Goal: Information Seeking & Learning: Find specific fact

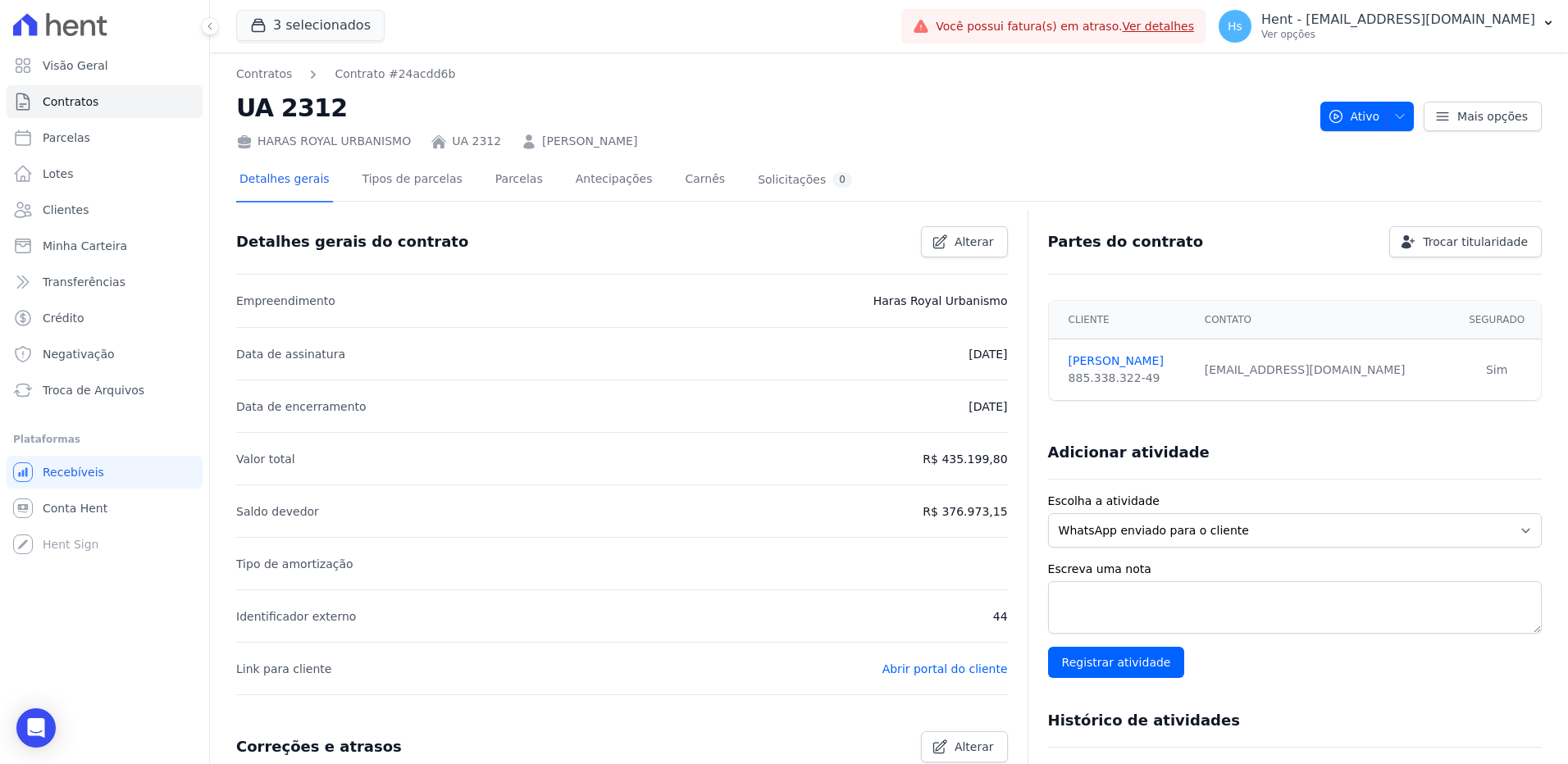
drag, startPoint x: 650, startPoint y: 145, endPoint x: 518, endPoint y: 145, distance: 132.0
click at [518, 145] on div "HARAS ROYAL URBANISMO UA 2312 CAMILA LIMA PEREIRA" at bounding box center [771, 138] width 1071 height 24
drag, startPoint x: 518, startPoint y: 145, endPoint x: 564, endPoint y: 154, distance: 46.9
drag, startPoint x: 564, startPoint y: 154, endPoint x: 565, endPoint y: 138, distance: 16.0
click at [565, 138] on link "CAMILA LIMA PEREIRA" at bounding box center [590, 141] width 95 height 17
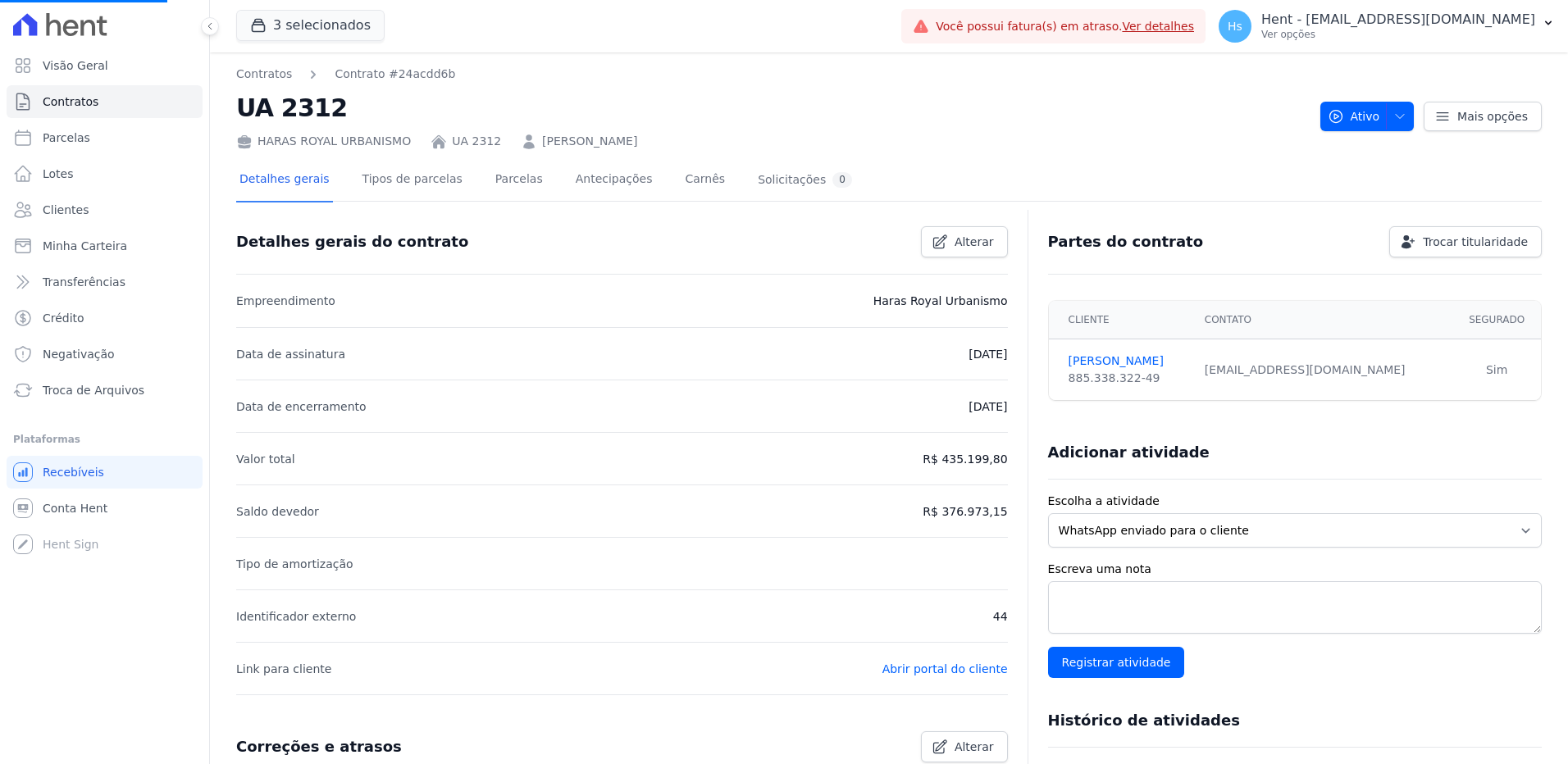
click at [679, 134] on div "HARAS ROYAL URBANISMO UA 2312 CAMILA LIMA PEREIRA" at bounding box center [771, 138] width 1071 height 24
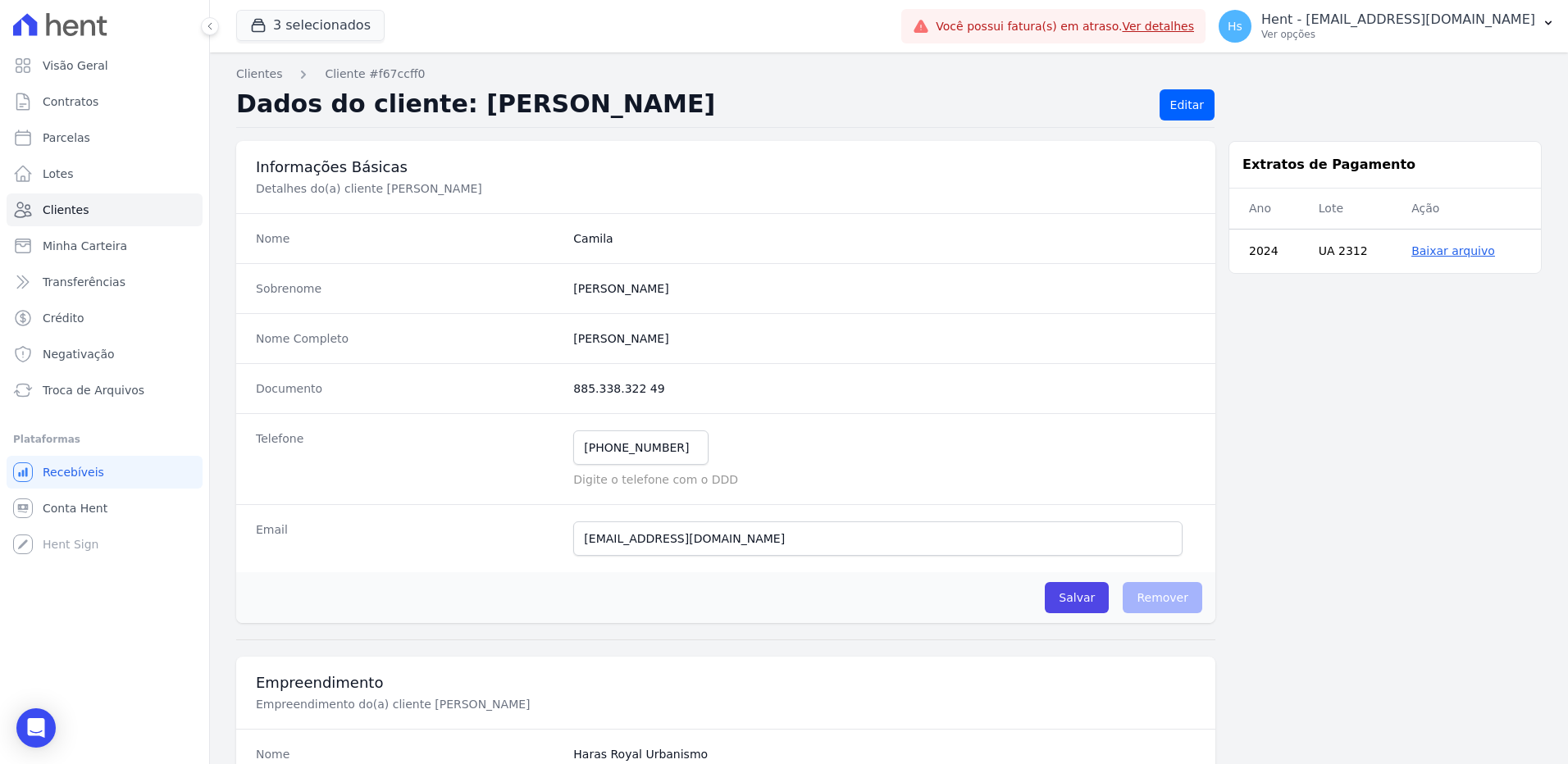
drag, startPoint x: 632, startPoint y: 116, endPoint x: 447, endPoint y: 114, distance: 185.0
click at [447, 114] on h2 "Dados do cliente: [PERSON_NAME]" at bounding box center [690, 105] width 910 height 32
drag, startPoint x: 447, startPoint y: 114, endPoint x: 457, endPoint y: 104, distance: 14.1
copy h2 "CAMILA PEREIRA"
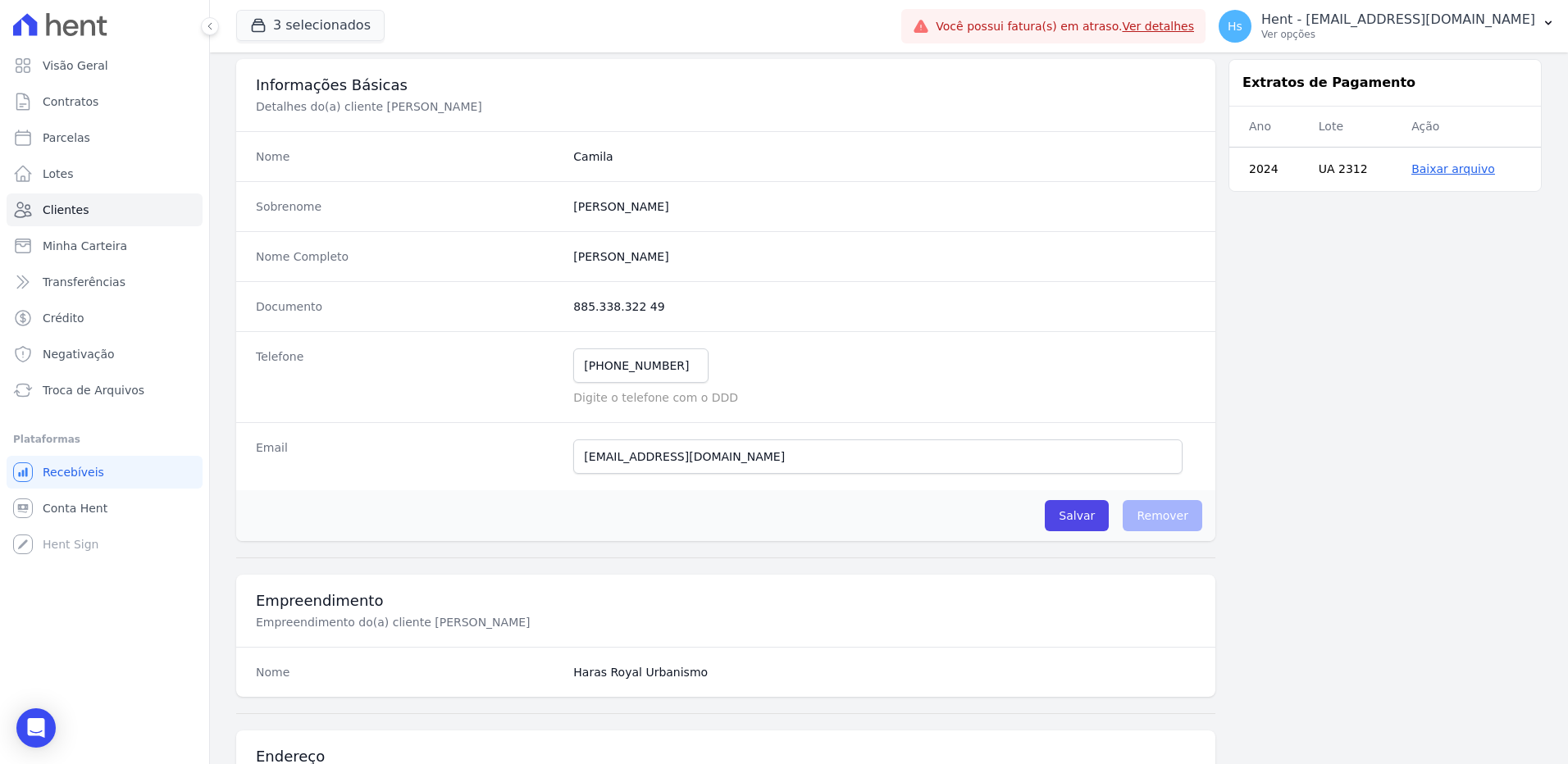
scroll to position [164, 0]
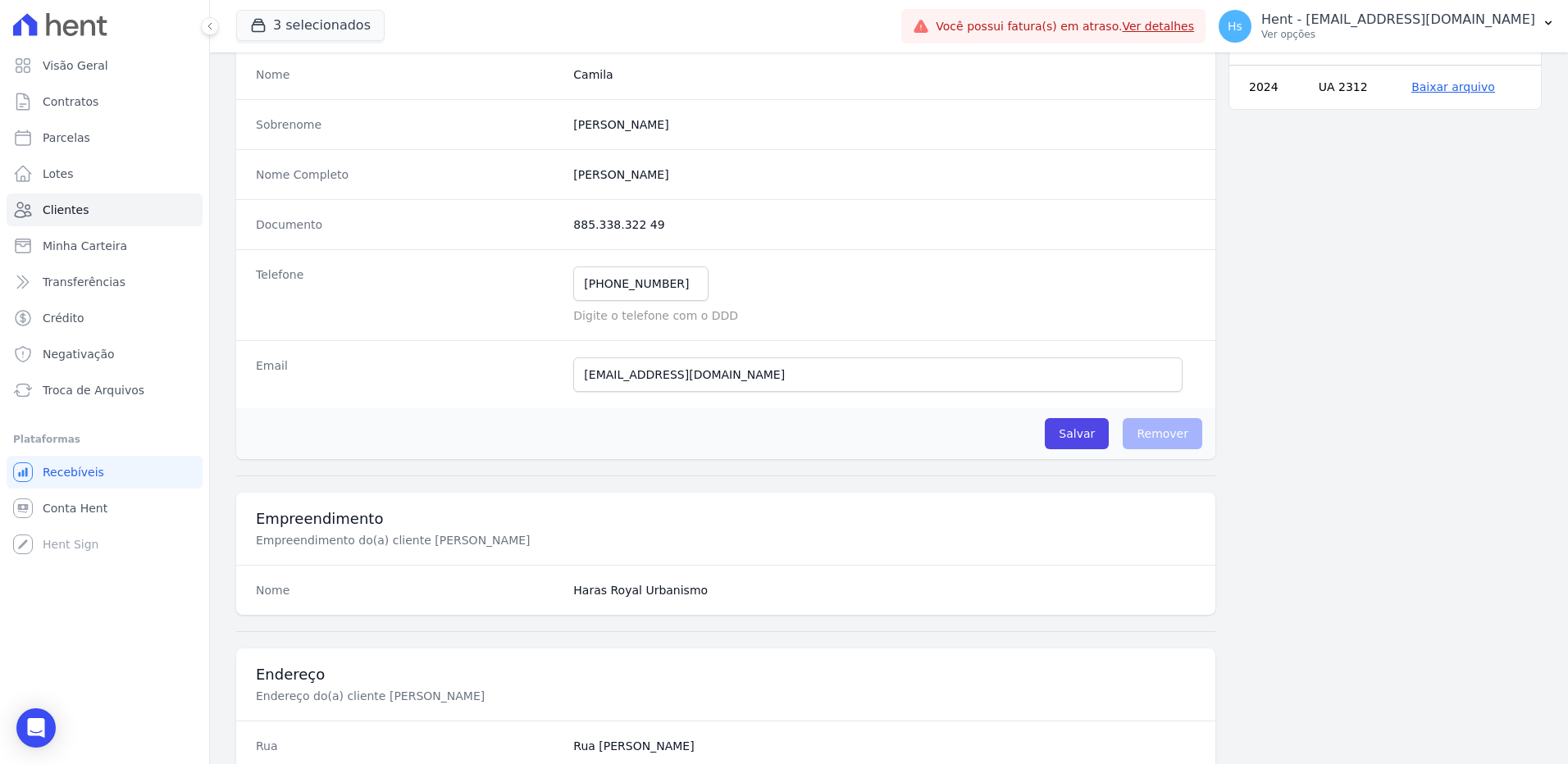
drag, startPoint x: 693, startPoint y: 592, endPoint x: 557, endPoint y: 588, distance: 136.1
click at [557, 588] on div "Nome Haras Royal Urbanismo" at bounding box center [725, 590] width 979 height 50
drag, startPoint x: 557, startPoint y: 588, endPoint x: 587, endPoint y: 587, distance: 30.0
copy div "Haras Royal Urbanismo"
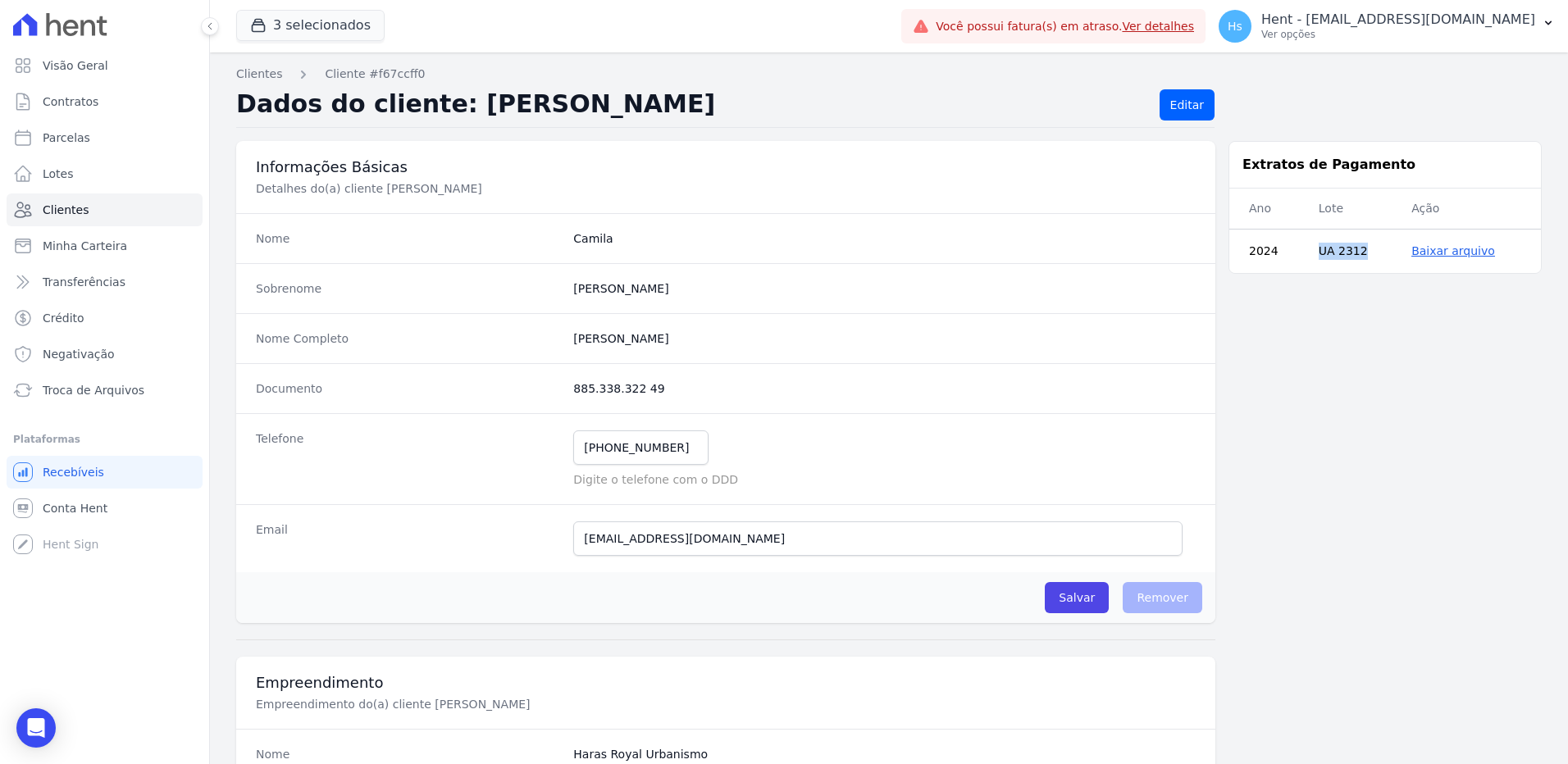
drag, startPoint x: 1360, startPoint y: 257, endPoint x: 1306, endPoint y: 254, distance: 54.1
click at [1309, 254] on td "UA 2312" at bounding box center [1355, 251] width 93 height 44
copy td "UA 2312"
drag, startPoint x: 648, startPoint y: 381, endPoint x: 572, endPoint y: 386, distance: 76.2
click at [572, 386] on div "Documento 885.338.322 49" at bounding box center [725, 387] width 979 height 50
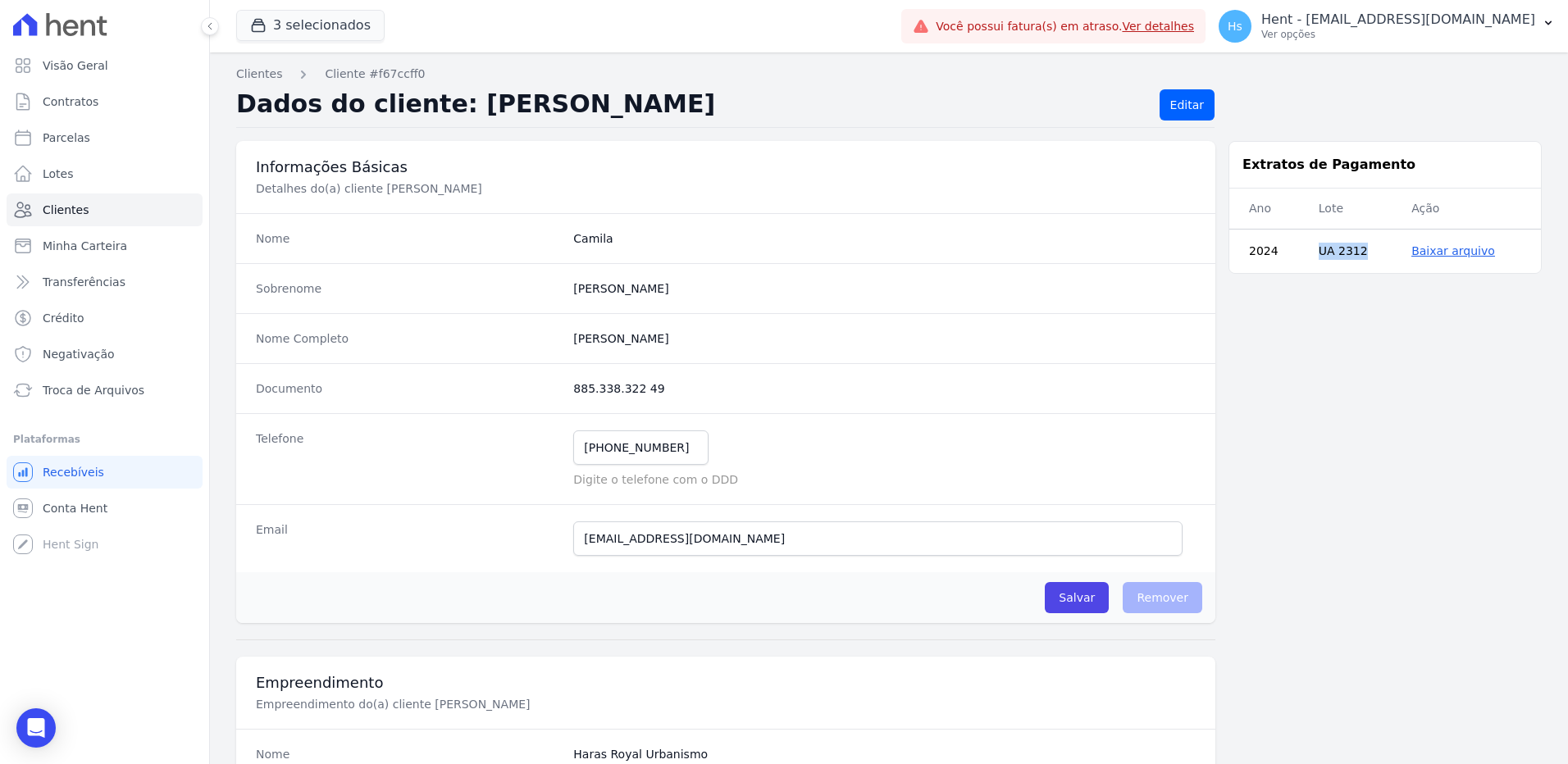
copy dd "885.338.322 49"
click at [1459, 254] on link "Baixar arquivo" at bounding box center [1453, 250] width 84 height 13
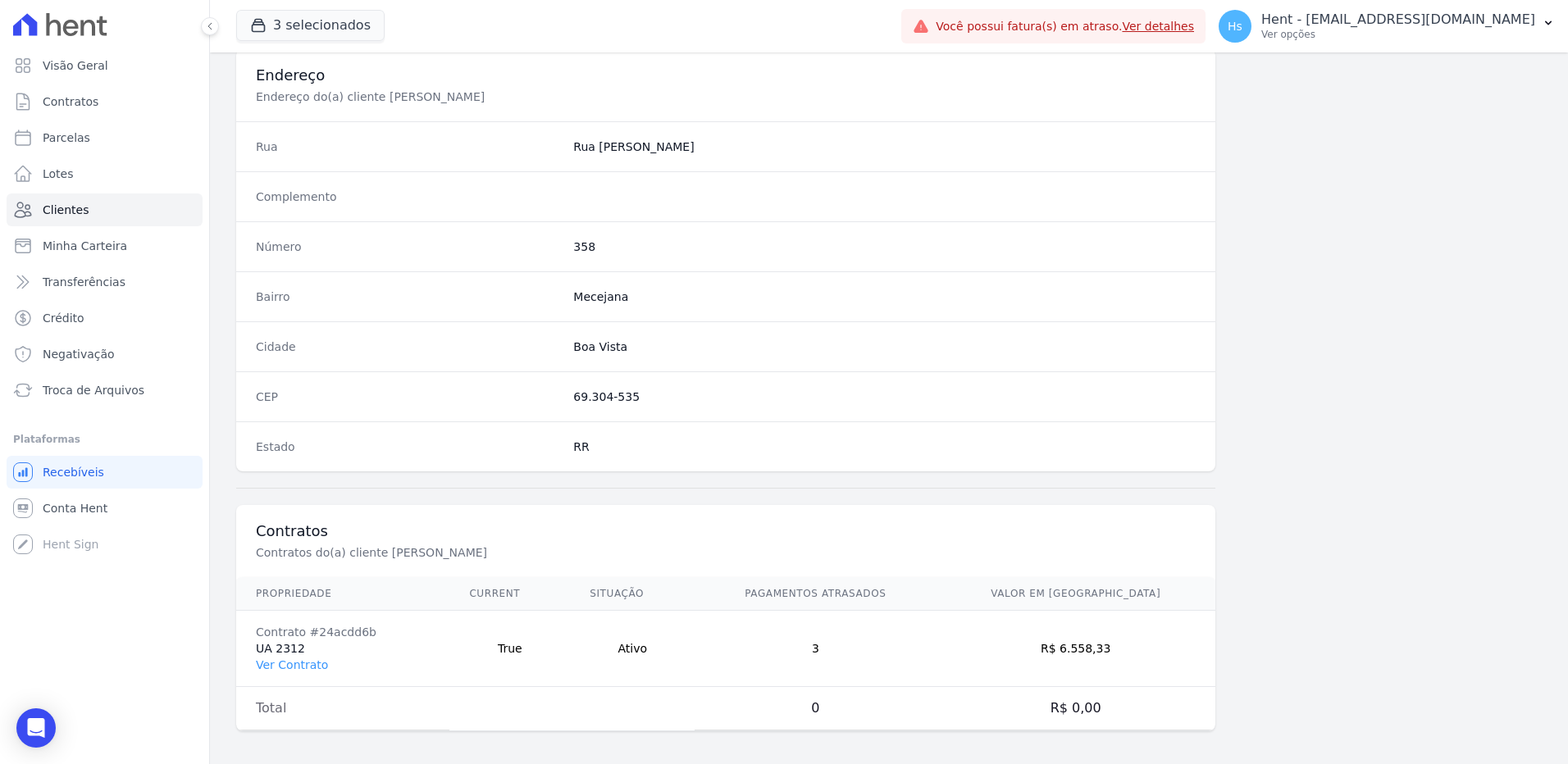
scroll to position [770, 0]
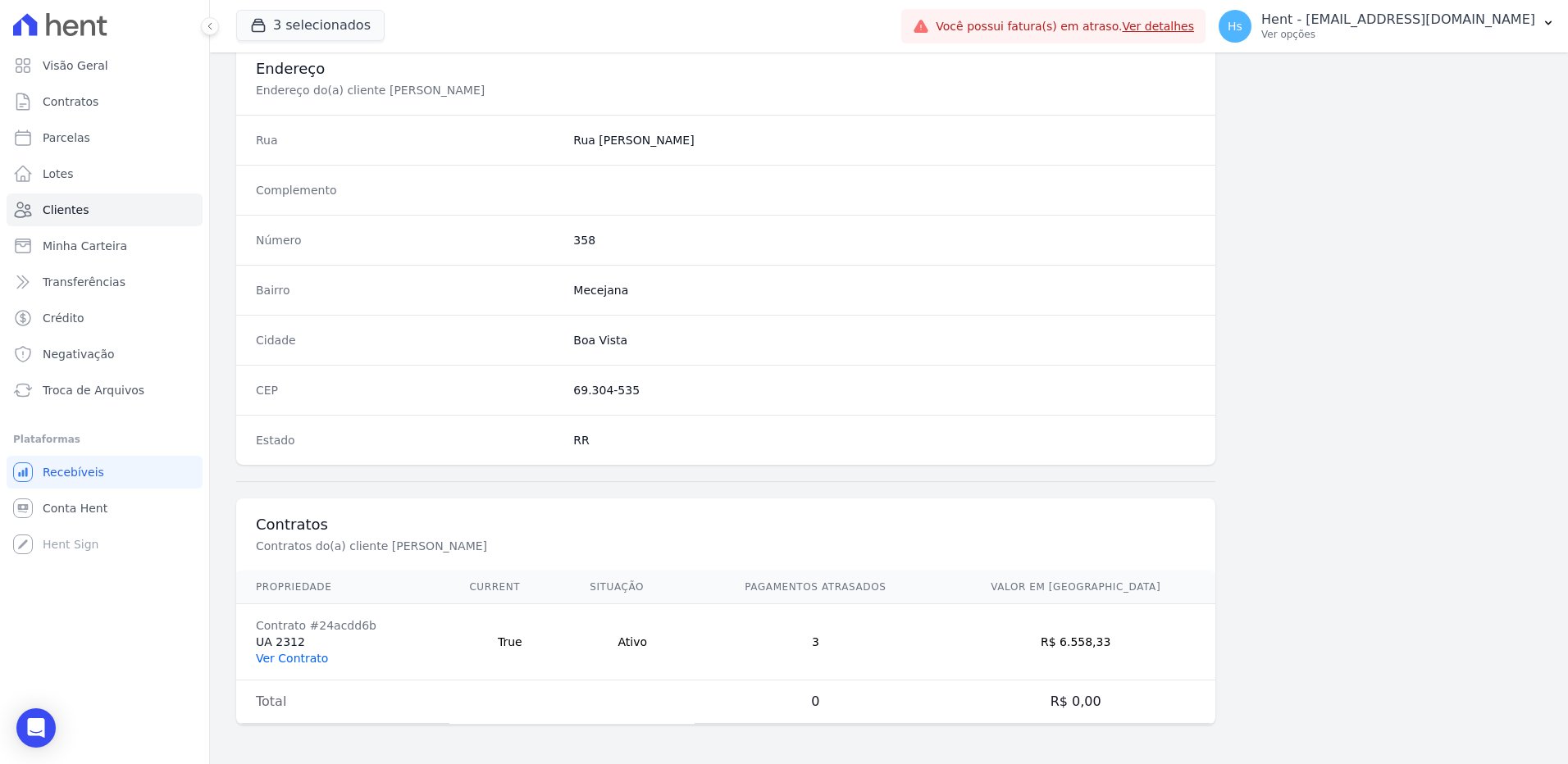
click at [300, 660] on link "Ver Contrato" at bounding box center [291, 658] width 72 height 13
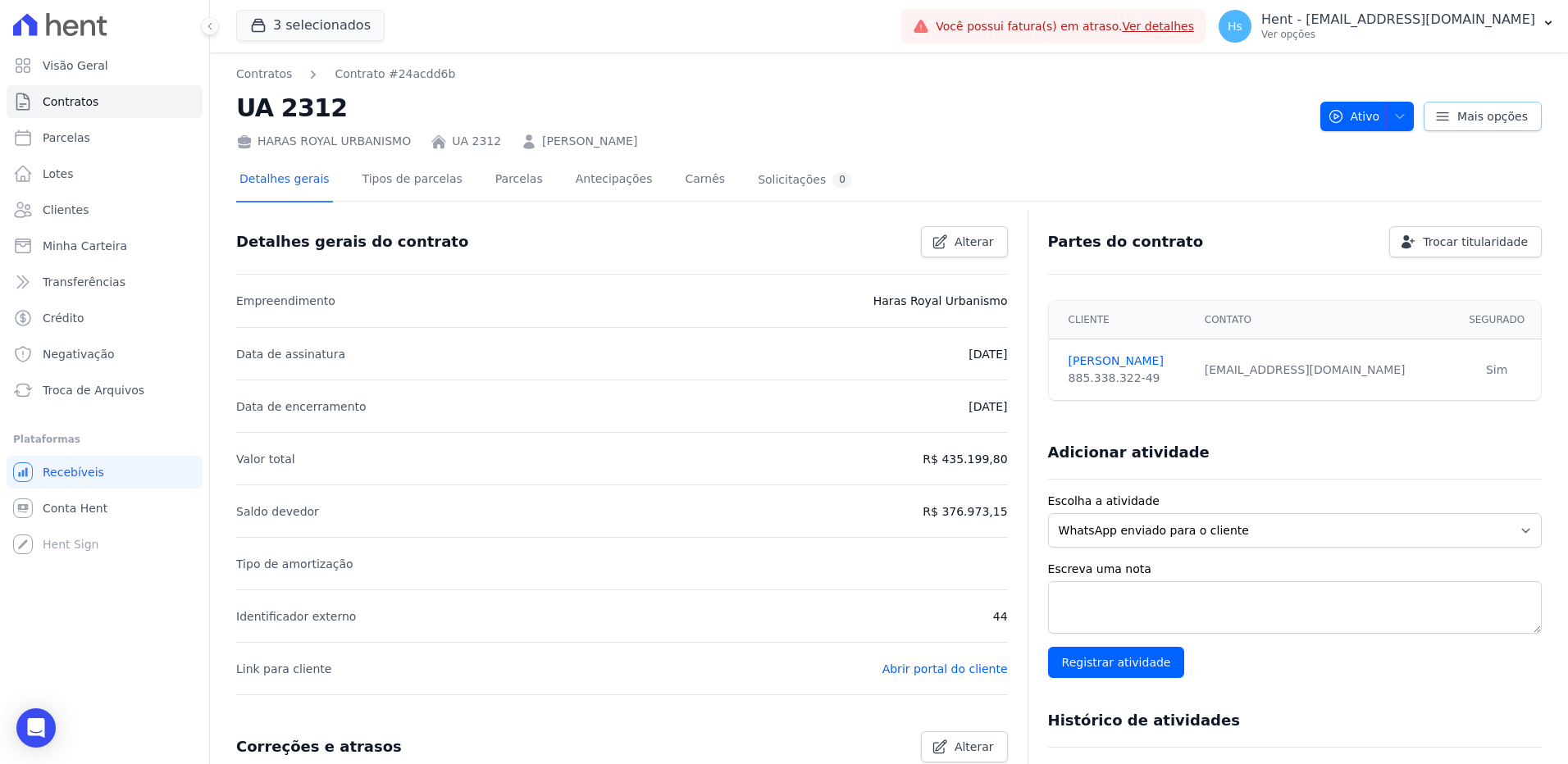
click at [1458, 115] on span "Mais opções" at bounding box center [1493, 116] width 71 height 17
click at [1402, 111] on button "Ativo" at bounding box center [1368, 116] width 95 height 30
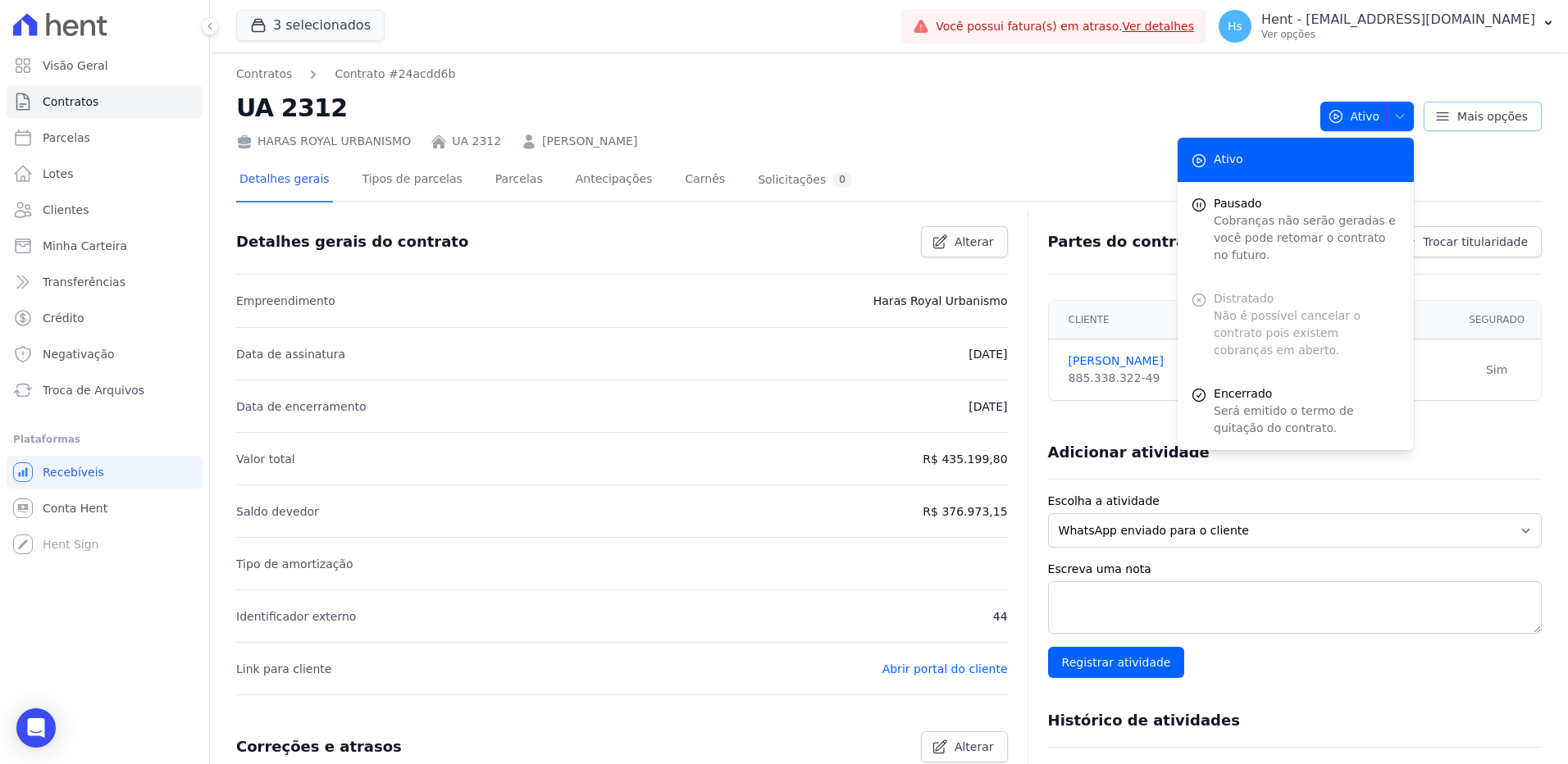
click at [1498, 114] on span "Mais opções" at bounding box center [1493, 116] width 71 height 17
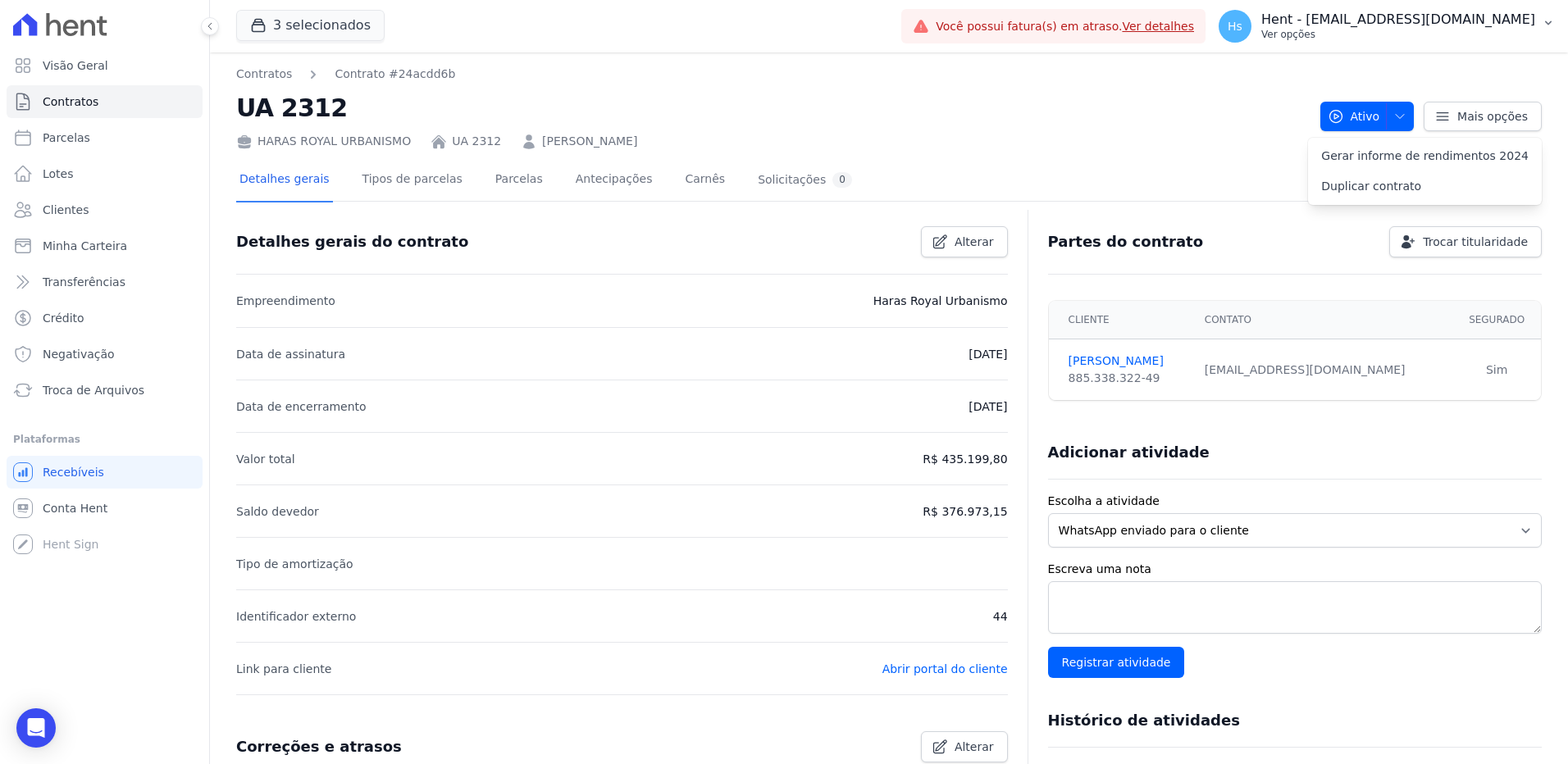
click at [1534, 27] on p "Hent - [EMAIL_ADDRESS][DOMAIN_NAME]" at bounding box center [1398, 20] width 274 height 17
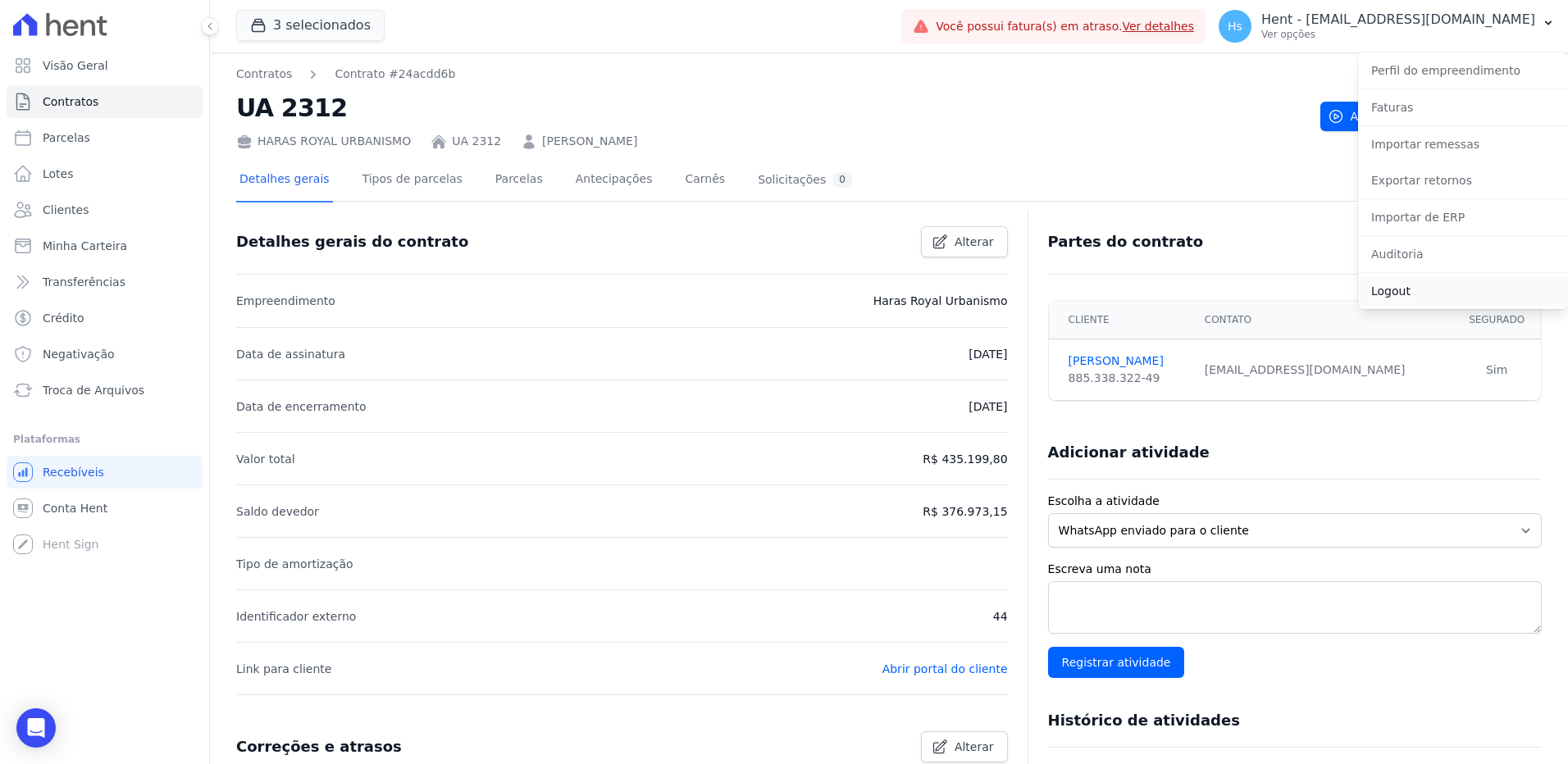
click at [1409, 300] on link "Logout" at bounding box center [1462, 291] width 210 height 30
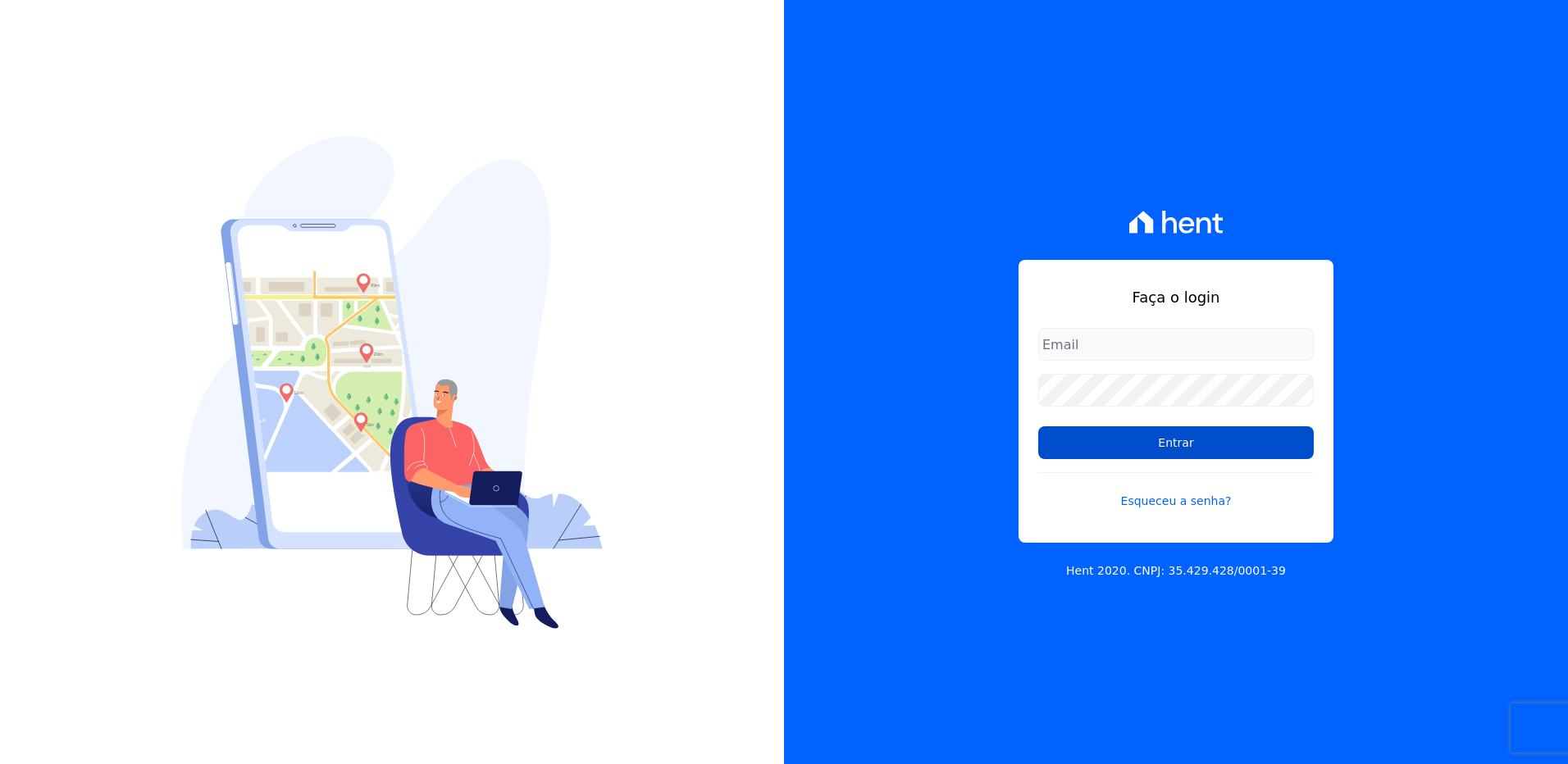
type input "suelem.almeida@e-arke.com"
click at [1136, 449] on input "Entrar" at bounding box center [1176, 442] width 275 height 33
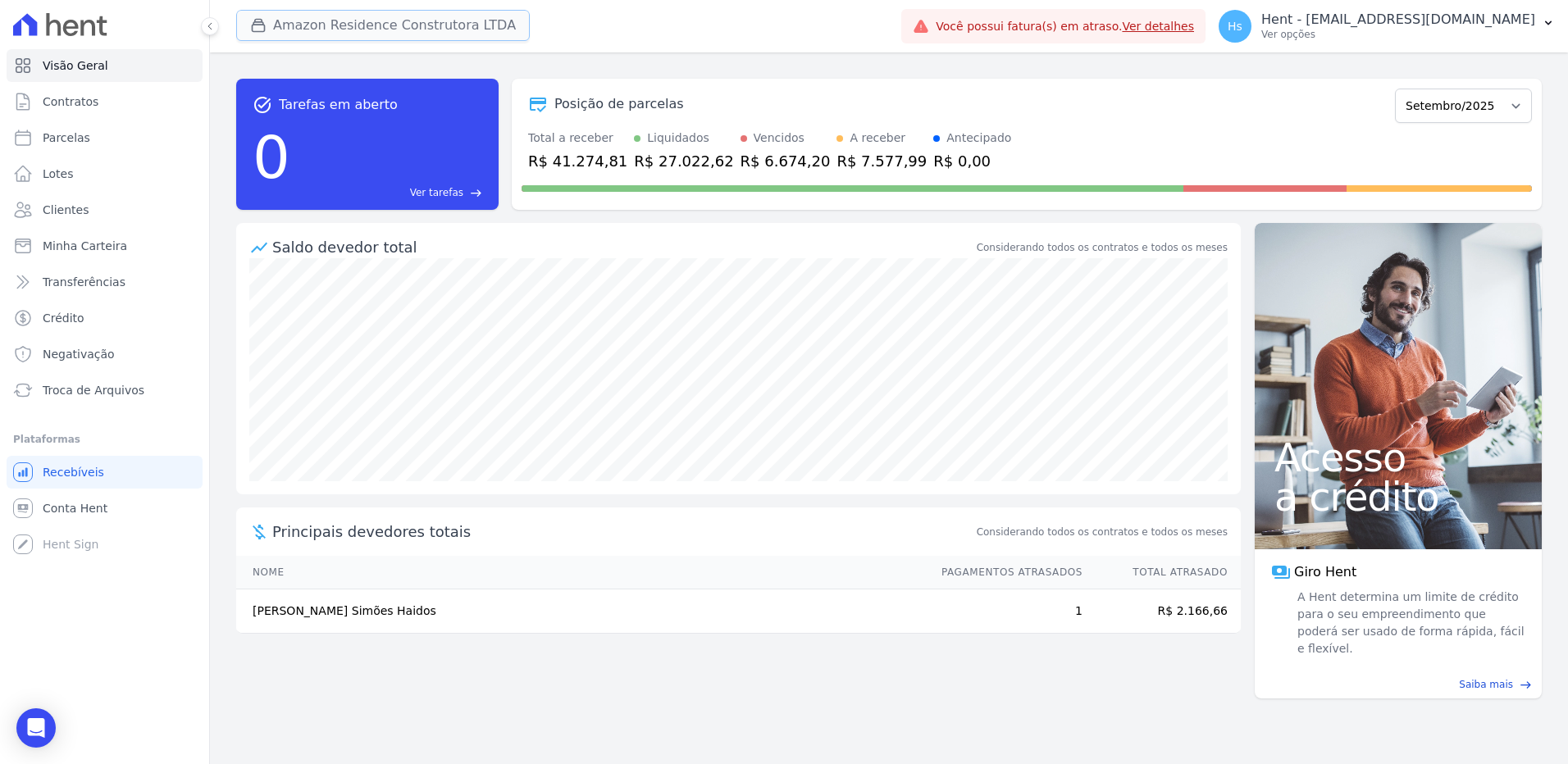
click at [422, 32] on button "Amazon Residence Construtora LTDA" at bounding box center [383, 26] width 294 height 32
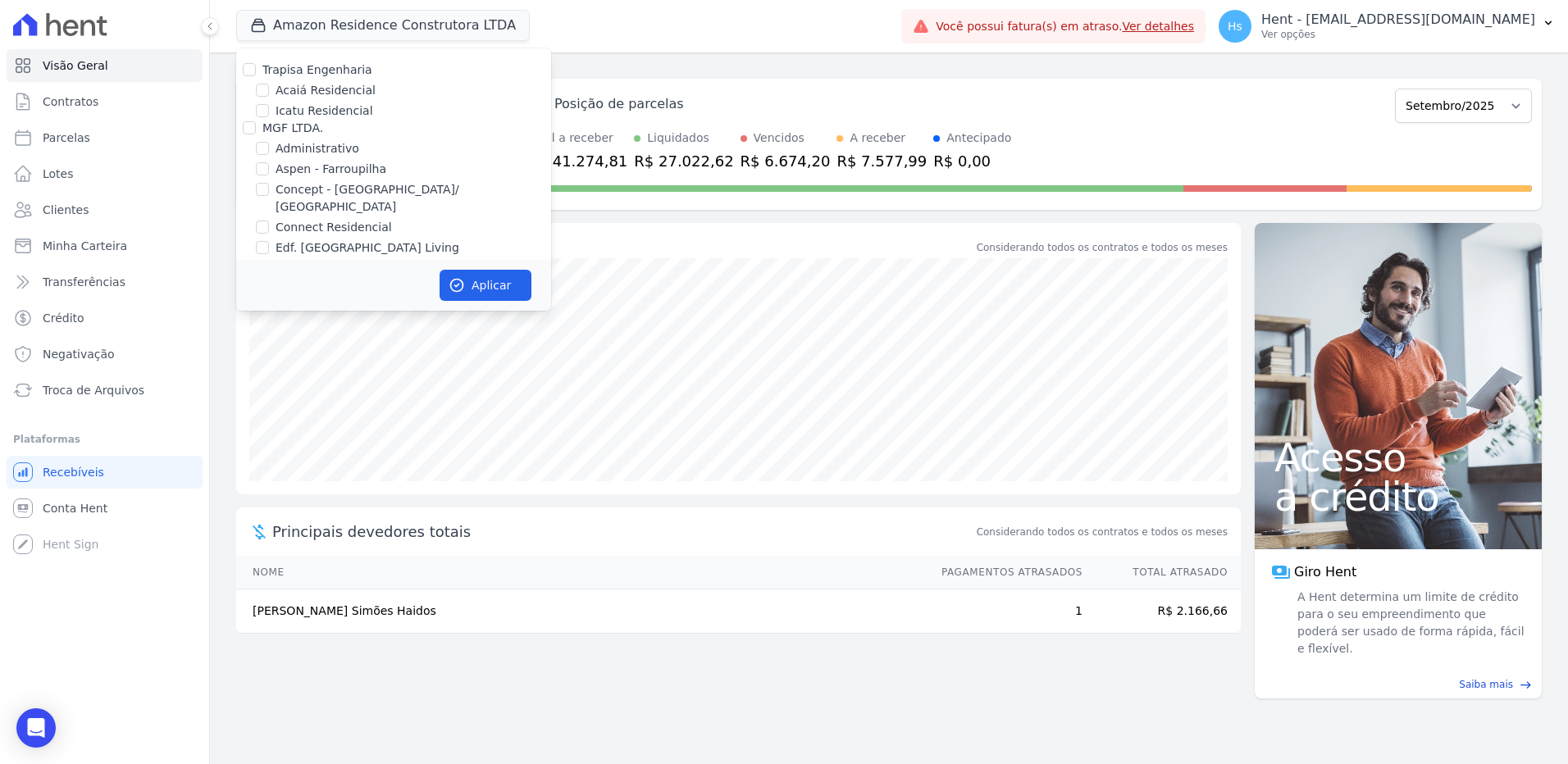
click at [1162, 91] on div "Posição de parcelas Dezembro/2022 [GEOGRAPHIC_DATA]/2023 Fevereiro/2023 Março/2…" at bounding box center [1027, 104] width 1010 height 37
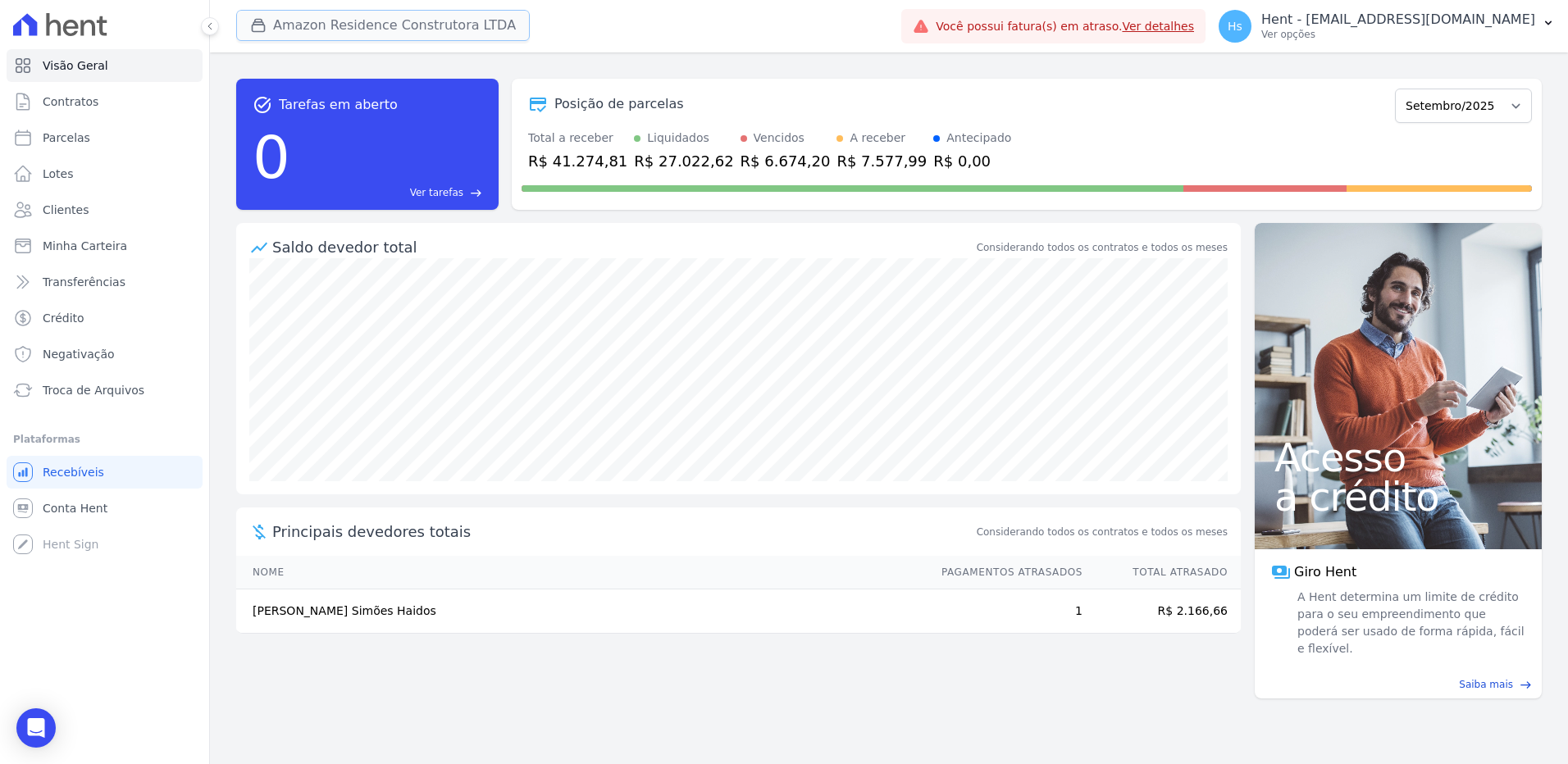
click at [368, 27] on button "Amazon Residence Construtora LTDA" at bounding box center [383, 26] width 294 height 32
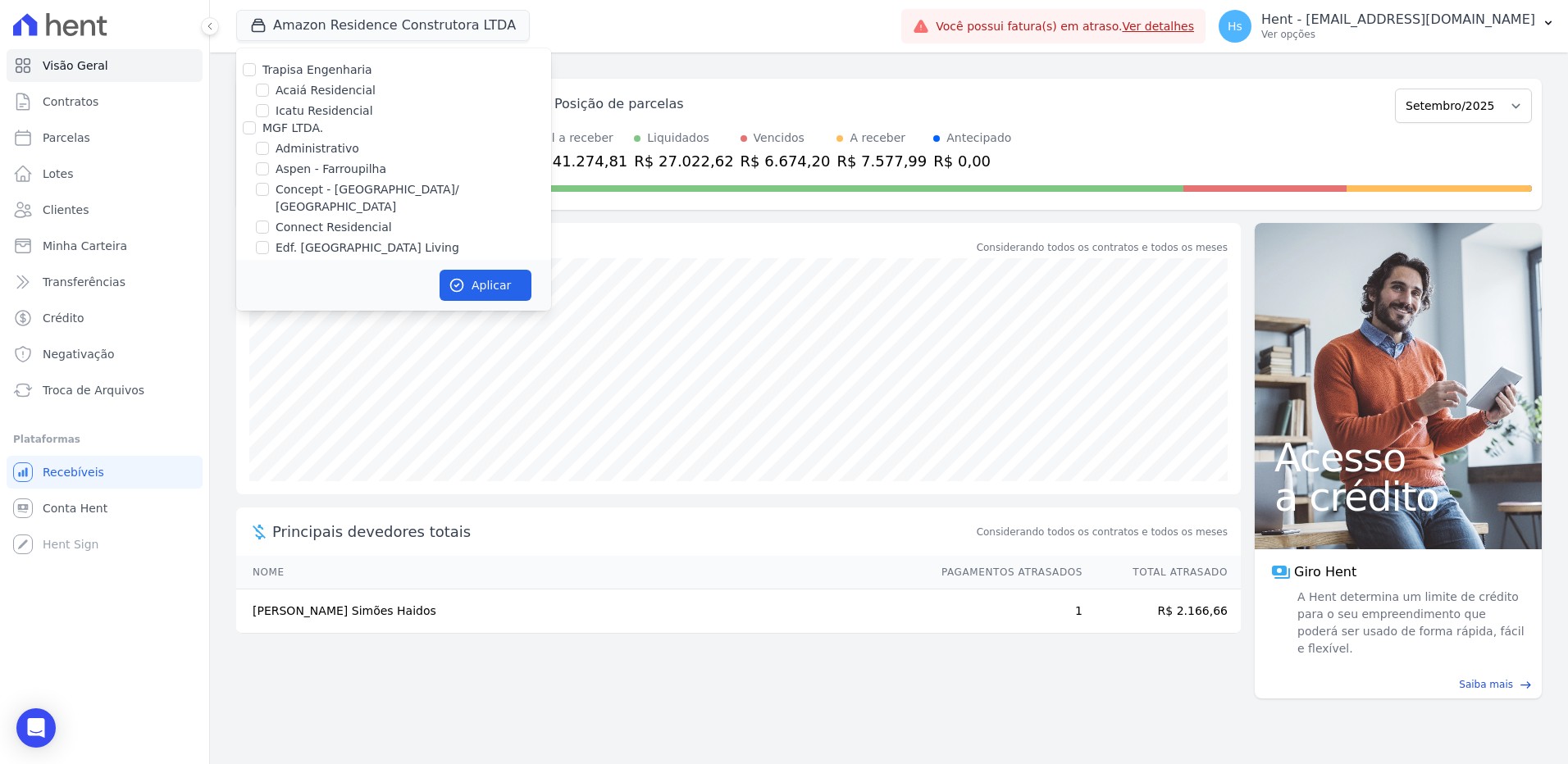
scroll to position [4026, 0]
click at [323, 198] on label "HARAS ROYAL URBANISMO" at bounding box center [338, 204] width 153 height 13
click at [255, 198] on input "HARAS ROYAL URBANISMO" at bounding box center [249, 204] width 13 height 13
checkbox input "true"
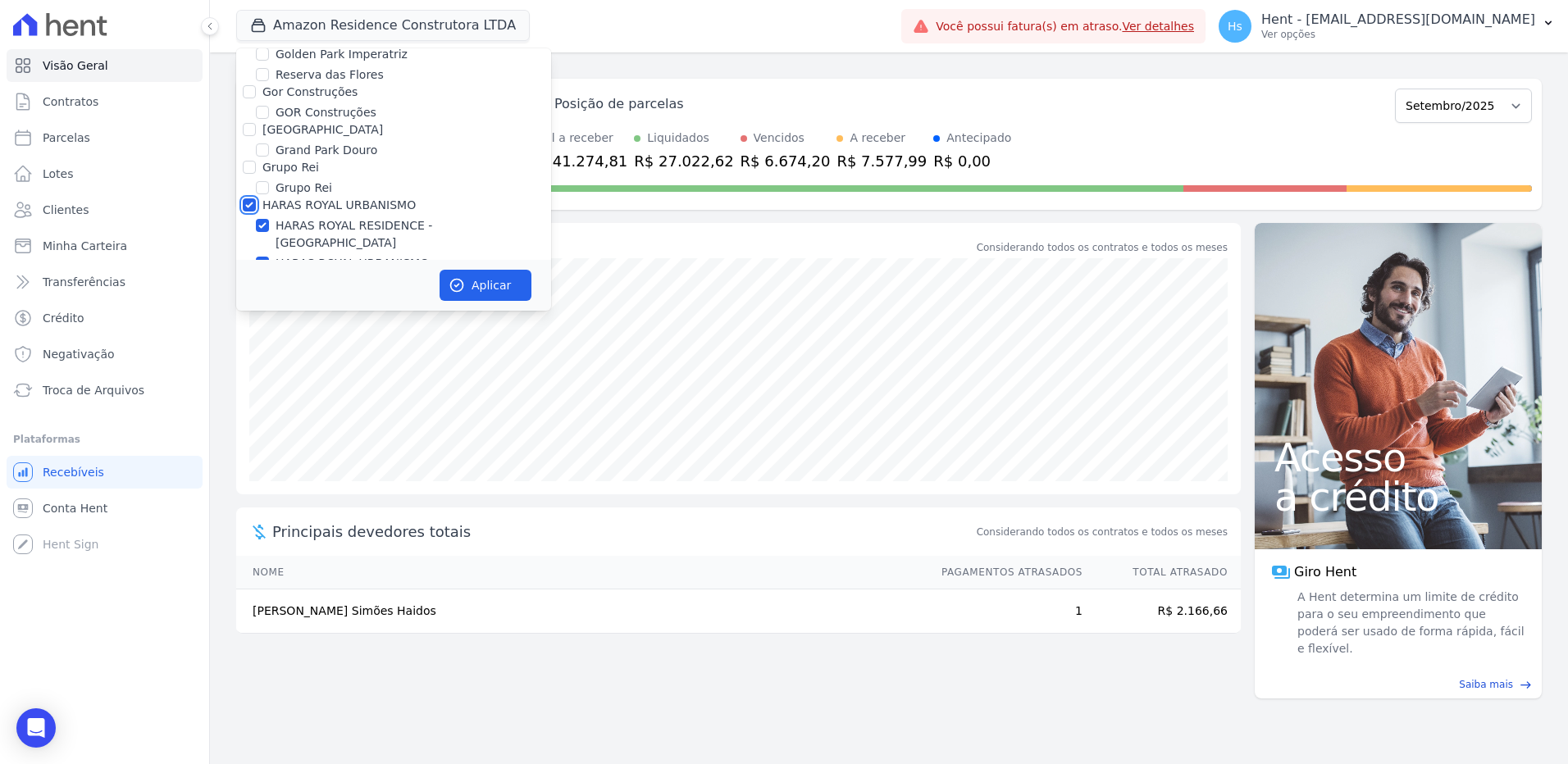
checkbox input "true"
click at [460, 284] on icon "button" at bounding box center [457, 285] width 17 height 17
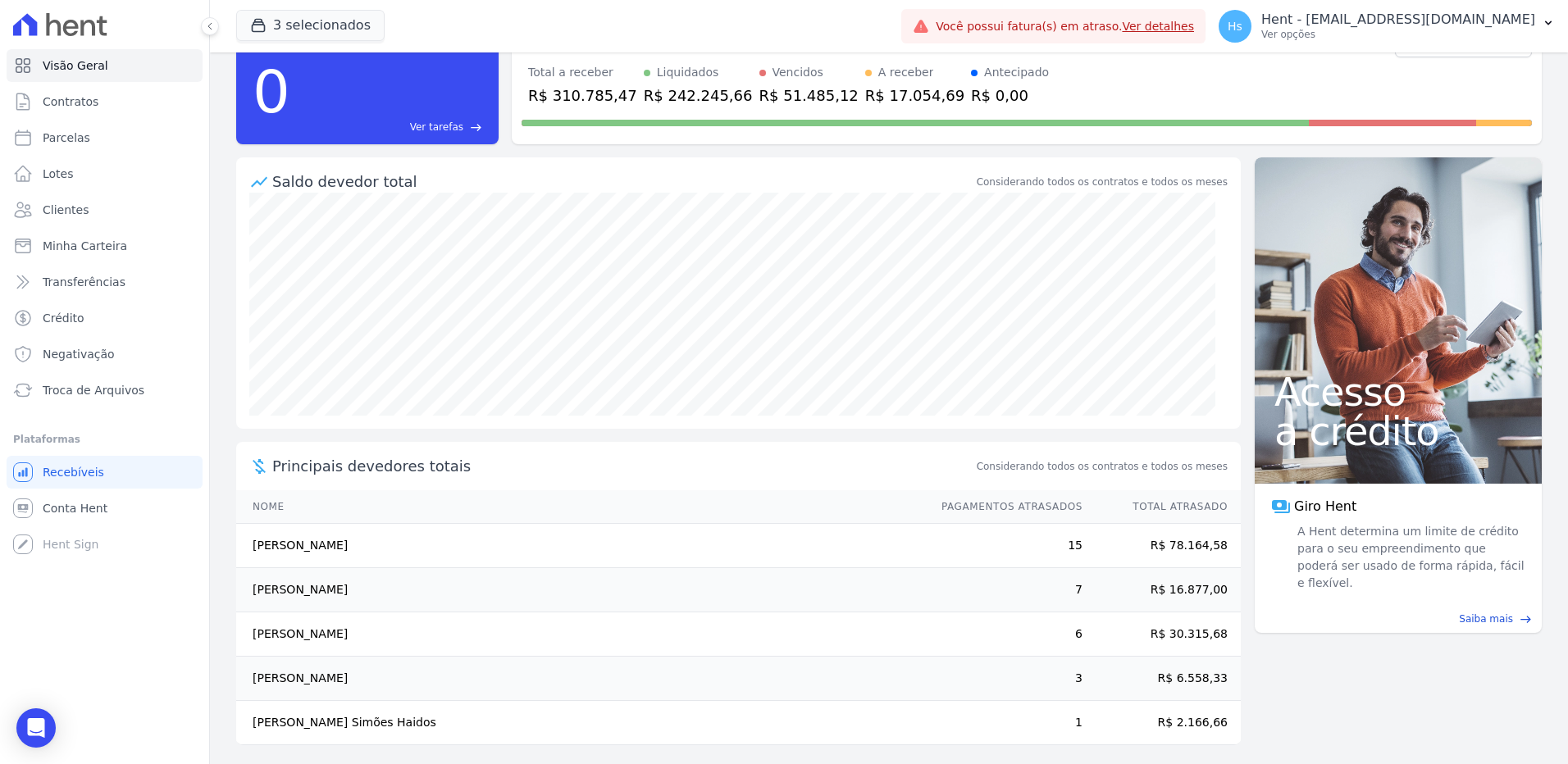
scroll to position [73, 0]
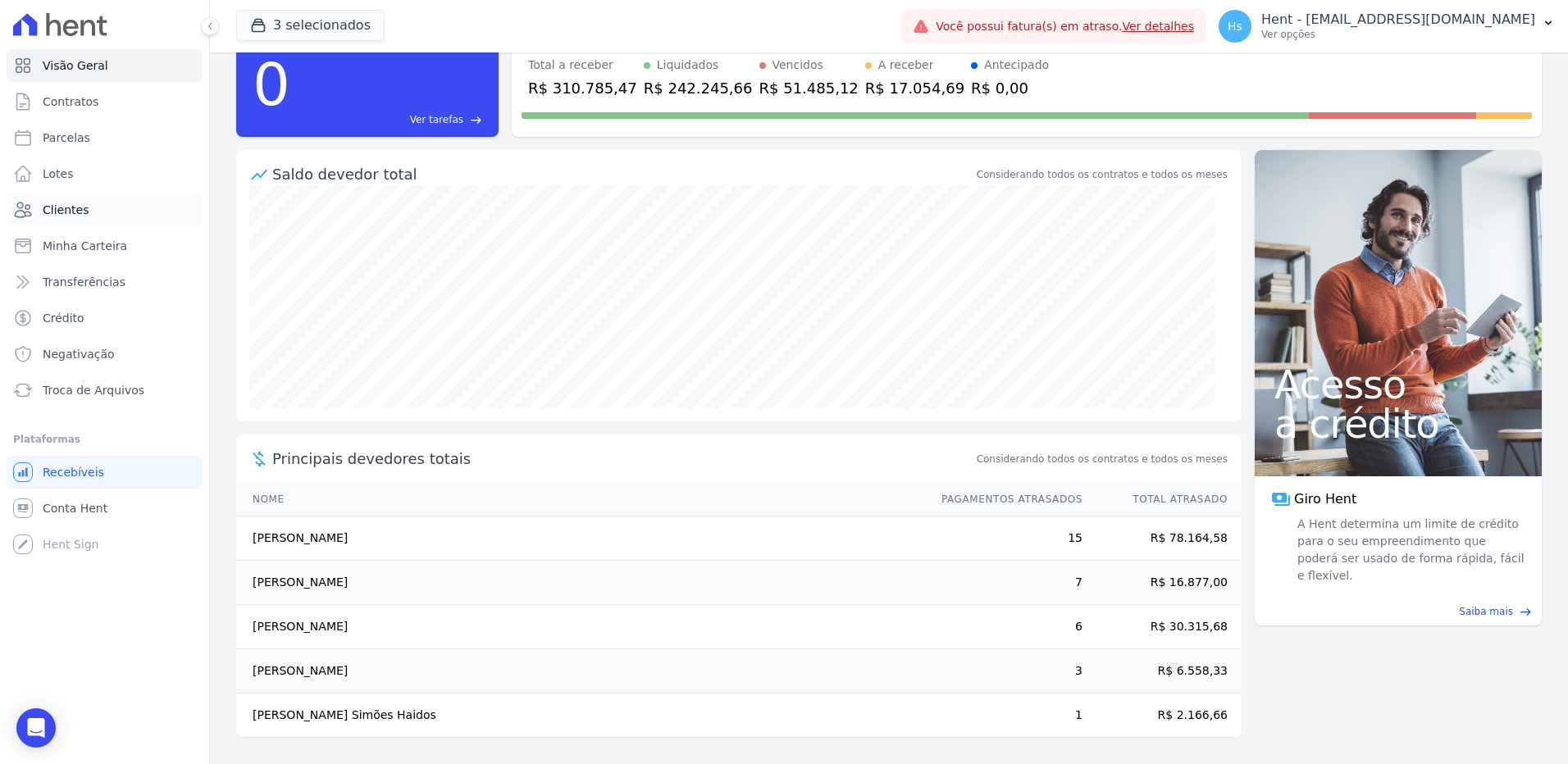
click at [62, 211] on span "Clientes" at bounding box center [65, 210] width 46 height 17
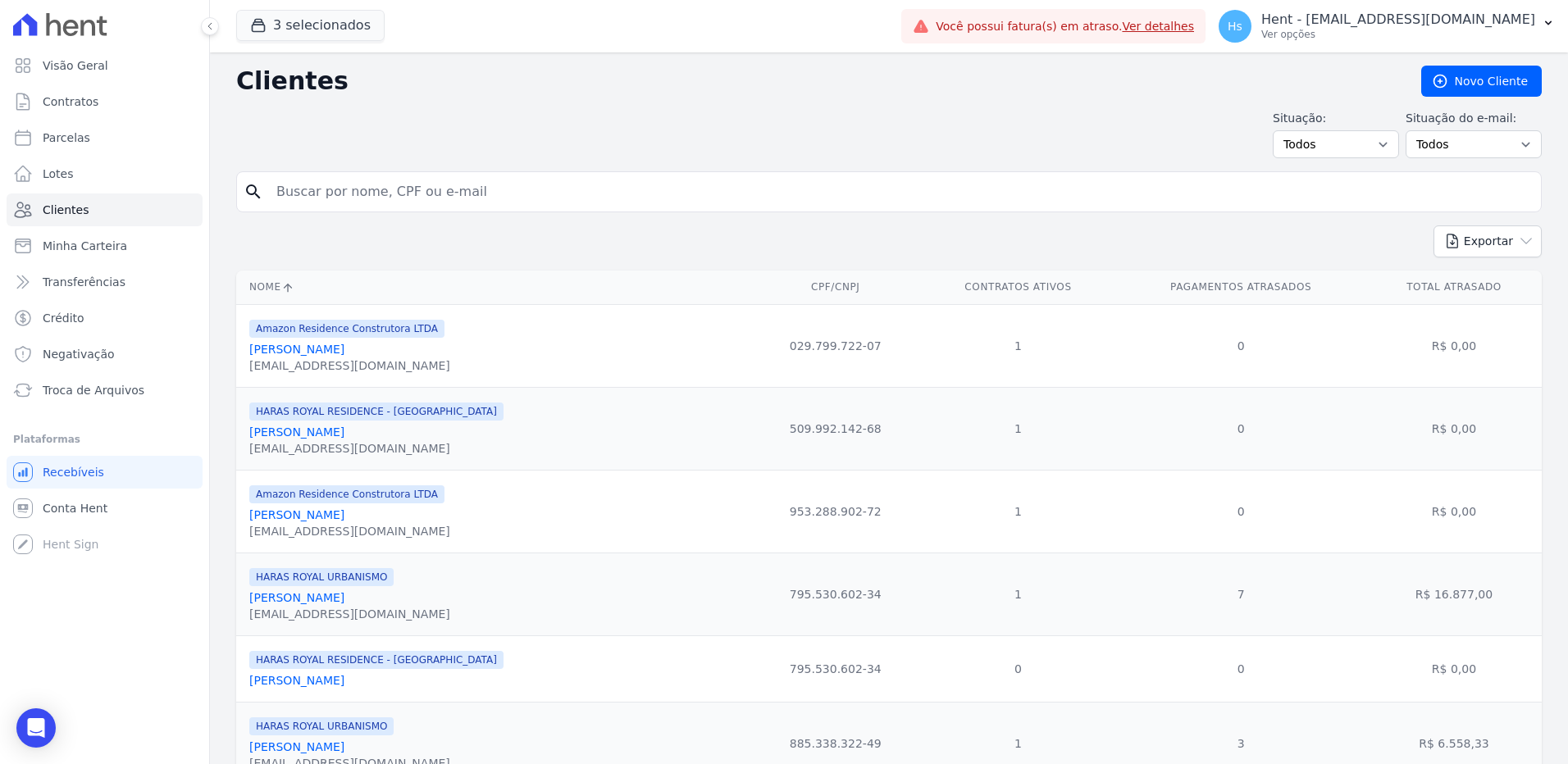
click at [373, 192] on input "search" at bounding box center [900, 191] width 1268 height 33
type input "Camila"
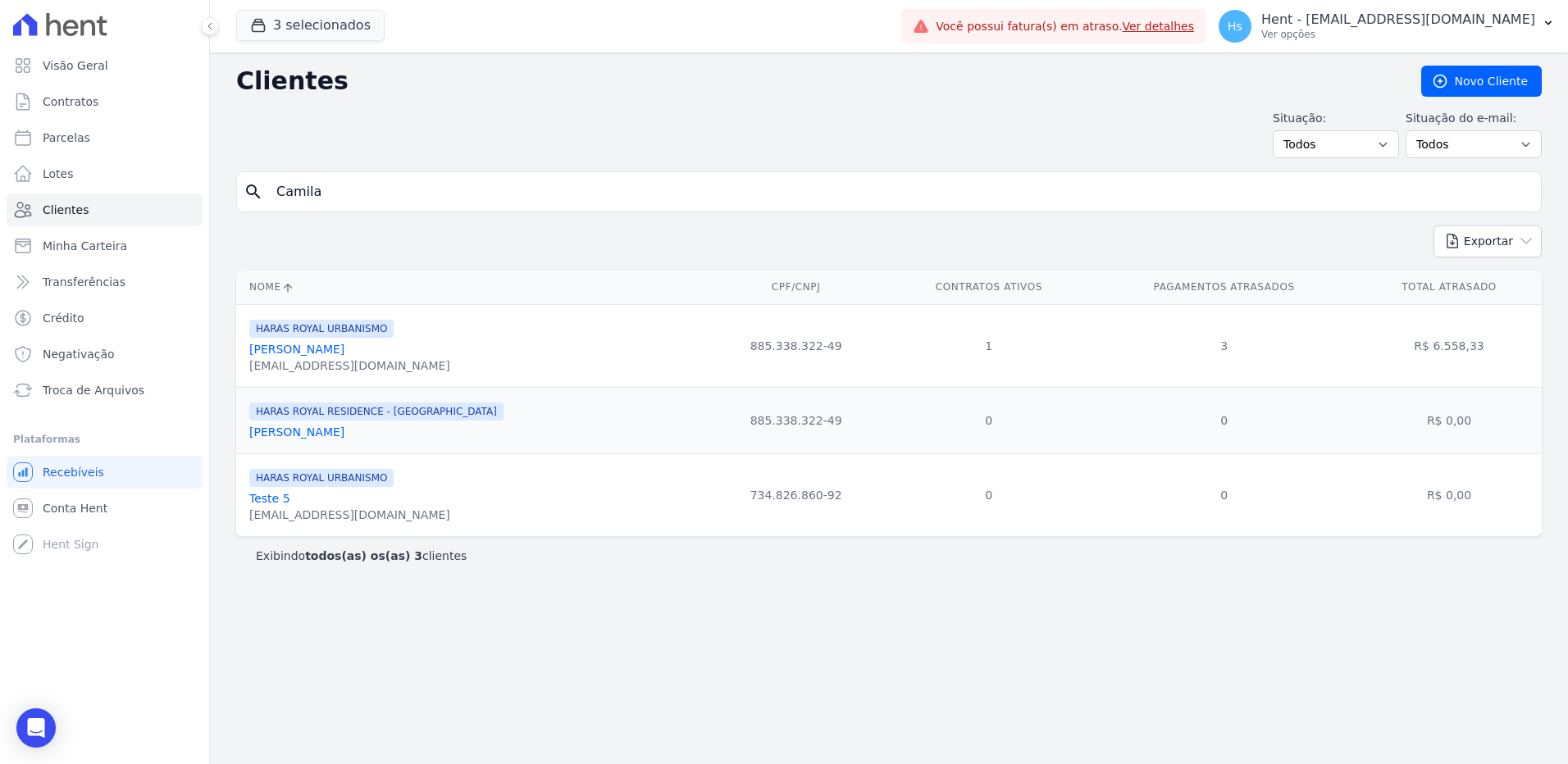
click at [319, 348] on link "[PERSON_NAME]" at bounding box center [297, 349] width 95 height 13
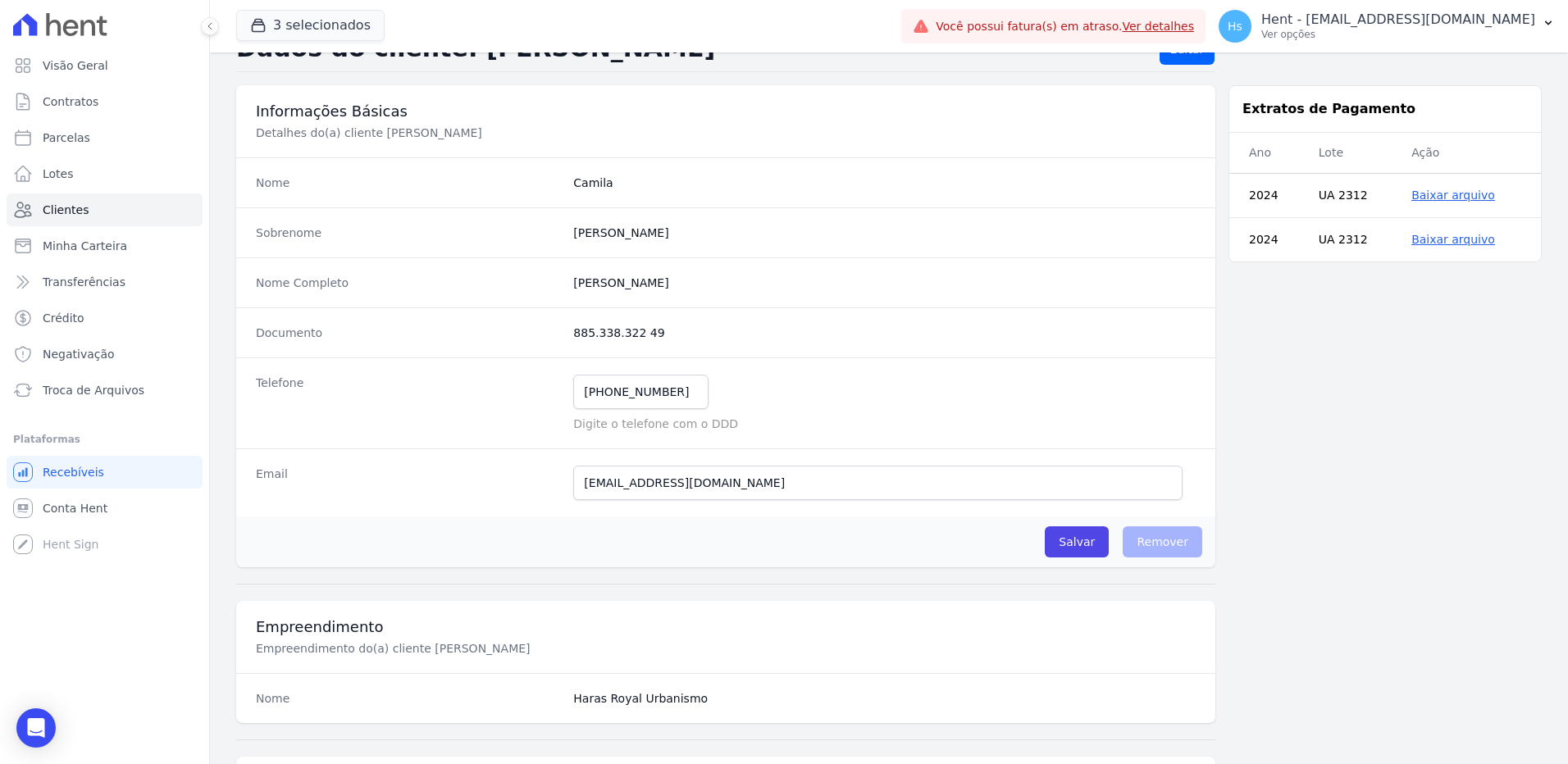
scroll to position [82, 0]
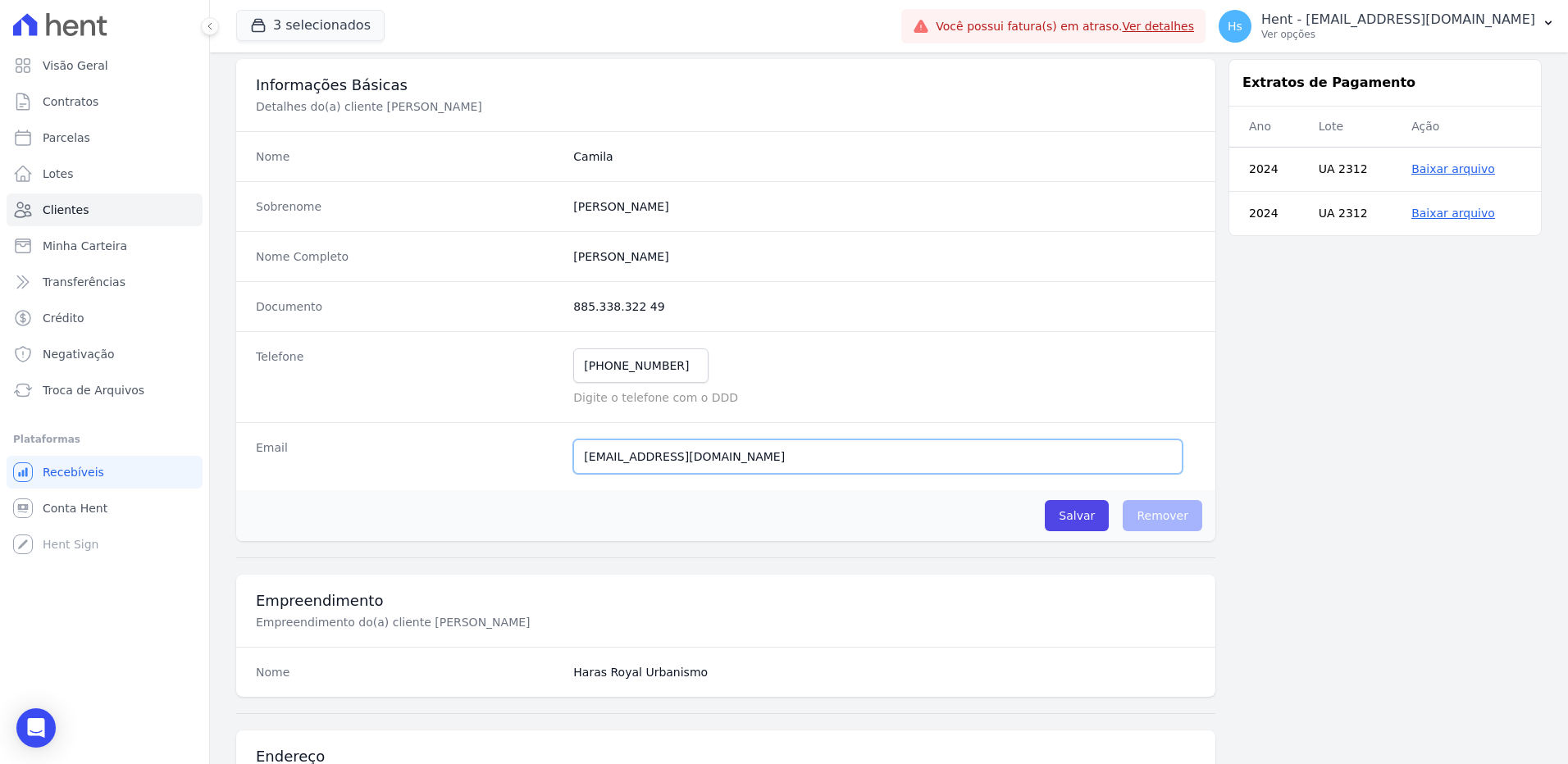
drag, startPoint x: 642, startPoint y: 455, endPoint x: 589, endPoint y: 454, distance: 53.0
click at [576, 455] on input "[EMAIL_ADDRESS][DOMAIN_NAME]" at bounding box center [878, 456] width 609 height 35
